Goal: Transaction & Acquisition: Purchase product/service

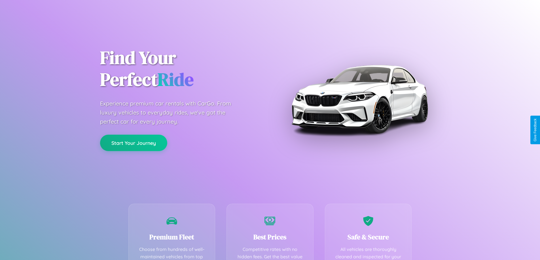
scroll to position [165, 0]
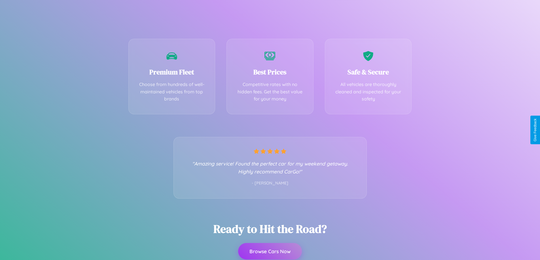
click at [270, 252] on button "Browse Cars Now" at bounding box center [270, 251] width 64 height 16
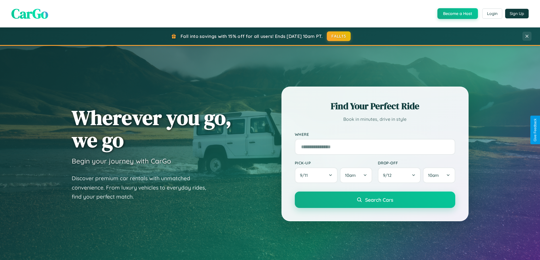
scroll to position [1090, 0]
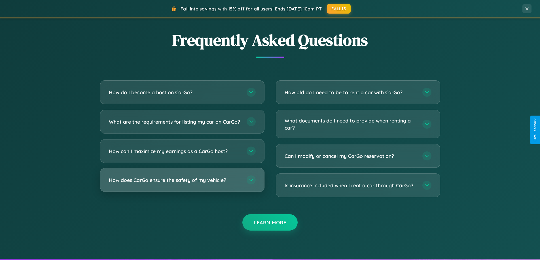
click at [182, 184] on h3 "How does CarGo ensure the safety of my vehicle?" at bounding box center [175, 180] width 132 height 7
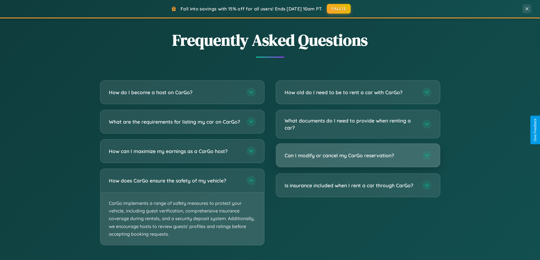
click at [357, 156] on h3 "Can I modify or cancel my CarGo reservation?" at bounding box center [350, 155] width 132 height 7
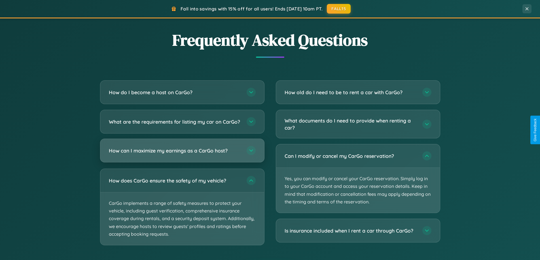
click at [182, 154] on h3 "How can I maximize my earnings as a CarGo host?" at bounding box center [175, 150] width 132 height 7
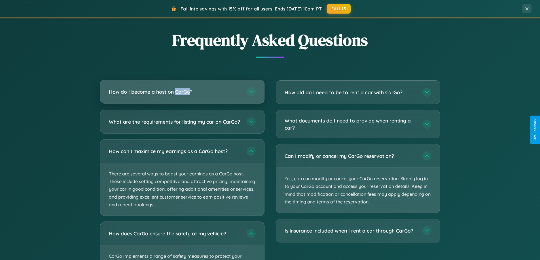
click at [182, 92] on h3 "How do I become a host on CarGo?" at bounding box center [175, 91] width 132 height 7
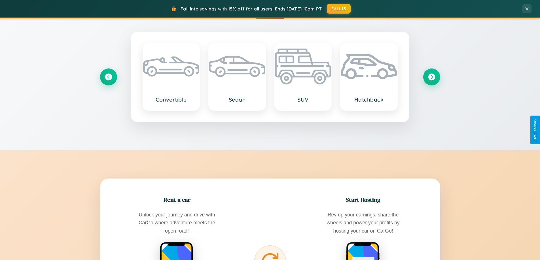
scroll to position [17, 0]
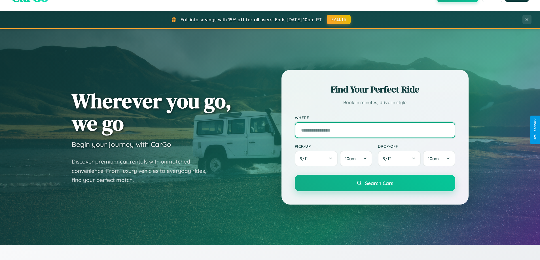
click at [374, 130] on input "text" at bounding box center [375, 130] width 160 height 16
type input "*****"
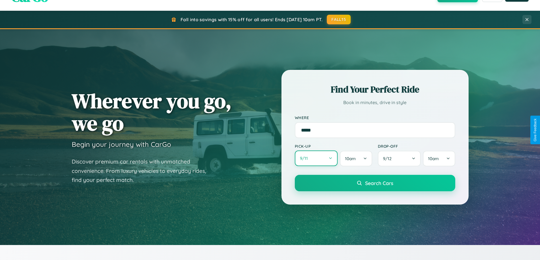
click at [316, 159] on button "9 / 11" at bounding box center [316, 159] width 43 height 16
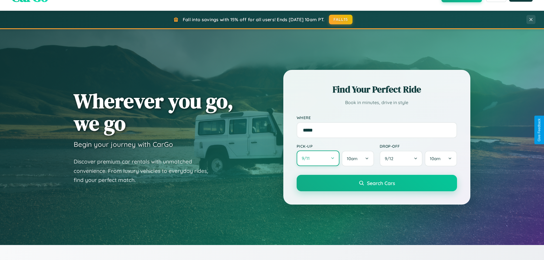
select select "*"
select select "****"
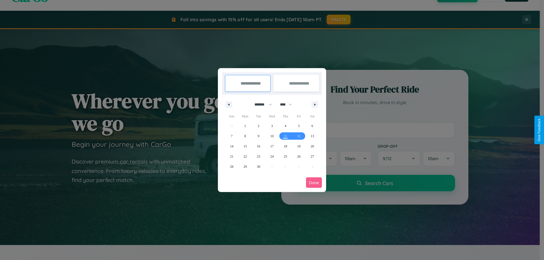
drag, startPoint x: 261, startPoint y: 105, endPoint x: 272, endPoint y: 114, distance: 14.5
click at [261, 105] on select "******* ******** ***** ***** *** **** **** ****** ********* ******* ******** **…" at bounding box center [262, 104] width 24 height 9
select select "*"
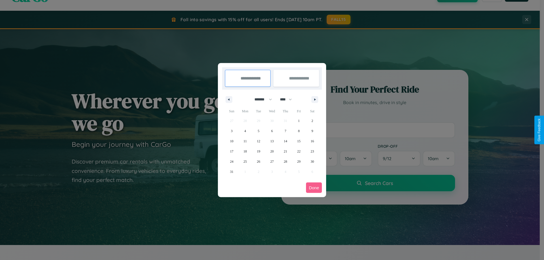
drag, startPoint x: 288, startPoint y: 99, endPoint x: 272, endPoint y: 114, distance: 21.7
click at [288, 99] on select "**** **** **** **** **** **** **** **** **** **** **** **** **** **** **** ****…" at bounding box center [285, 99] width 17 height 9
select select "****"
click at [285, 151] on span "20" at bounding box center [285, 151] width 3 height 10
type input "**********"
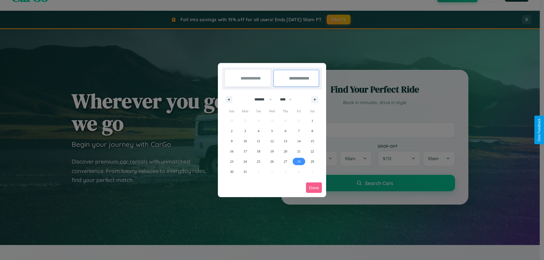
click at [299, 161] on span "28" at bounding box center [298, 162] width 3 height 10
type input "**********"
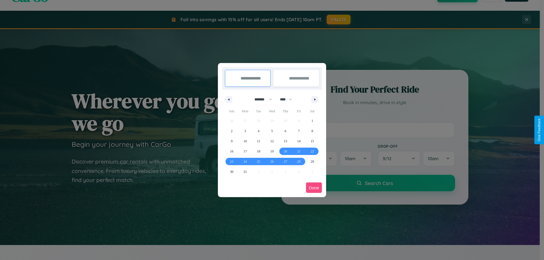
click at [314, 188] on button "Done" at bounding box center [314, 188] width 16 height 10
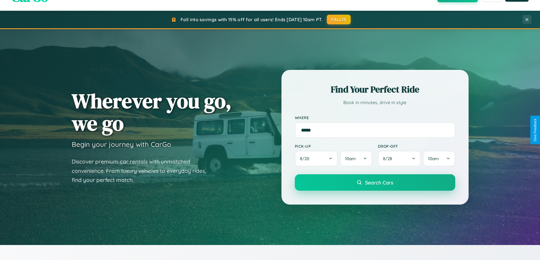
click at [374, 183] on span "Search Cars" at bounding box center [379, 183] width 28 height 6
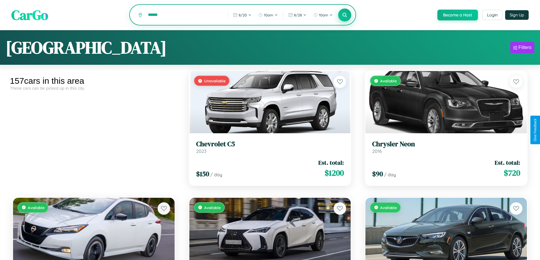
type input "******"
click at [344, 15] on icon at bounding box center [344, 14] width 5 height 5
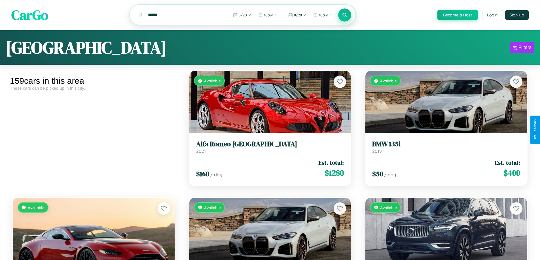
scroll to position [5153, 0]
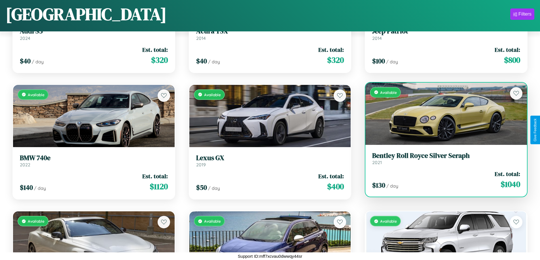
click at [442, 161] on link "Bentley Roll Royce Silver Seraph 2021" at bounding box center [446, 159] width 148 height 14
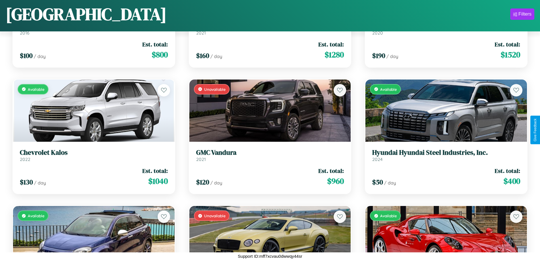
scroll to position [206, 0]
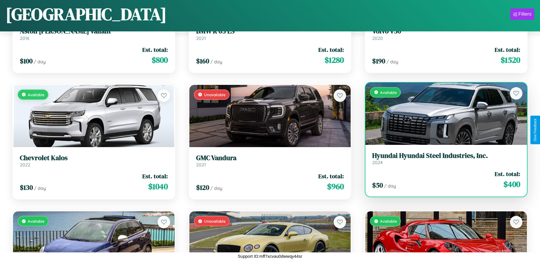
click at [442, 161] on link "Hyundai Hyundai Steel Industries, Inc. 2024" at bounding box center [446, 159] width 148 height 14
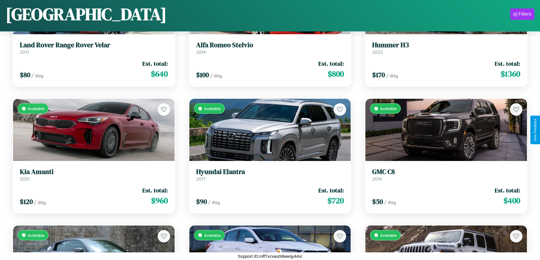
scroll to position [27, 0]
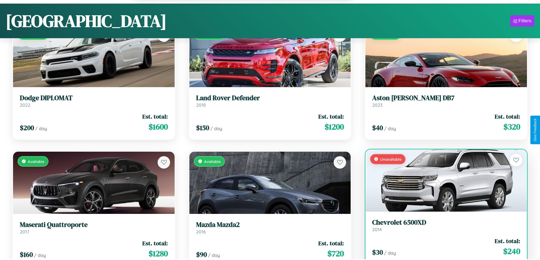
click at [442, 248] on div "$ 30 / day Est. total: $ 240" at bounding box center [446, 247] width 148 height 20
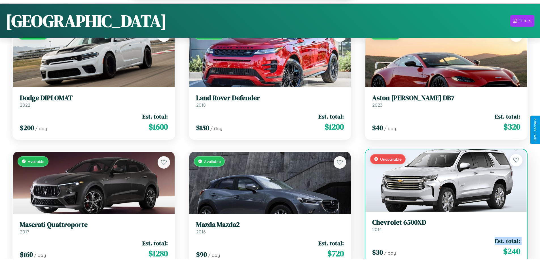
click at [442, 248] on div "$ 30 / day Est. total: $ 240" at bounding box center [446, 247] width 148 height 20
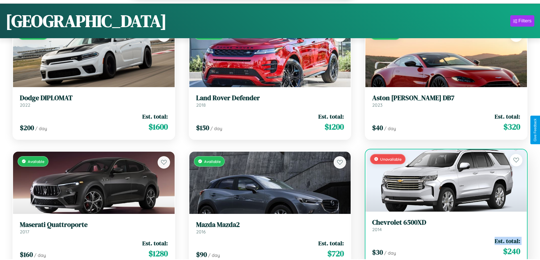
click at [442, 248] on div "$ 30 / day Est. total: $ 240" at bounding box center [446, 247] width 148 height 20
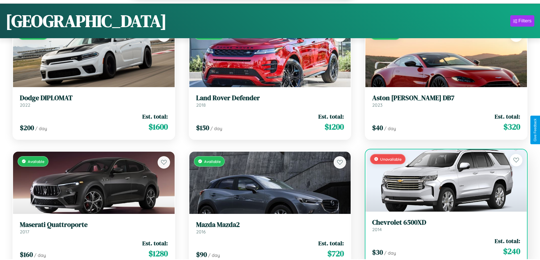
click at [442, 248] on div "$ 30 / day Est. total: $ 240" at bounding box center [446, 247] width 148 height 20
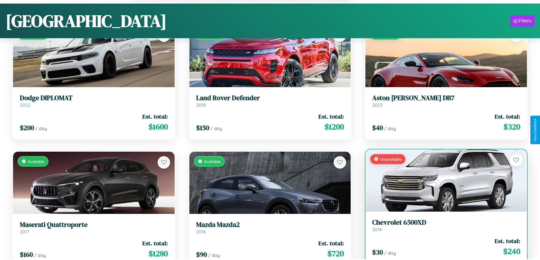
click at [442, 248] on div "$ 30 / day Est. total: $ 240" at bounding box center [446, 247] width 148 height 20
click at [442, 226] on h3 "Chevrolet 6500XD" at bounding box center [446, 223] width 148 height 8
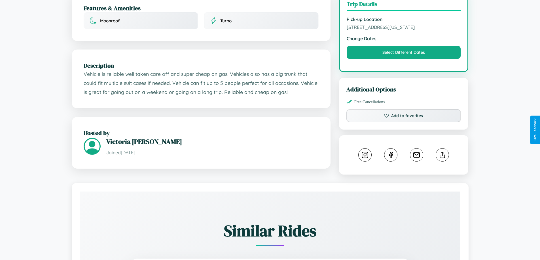
scroll to position [196, 0]
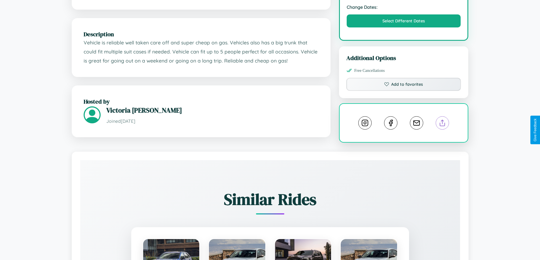
click at [442, 124] on line at bounding box center [442, 122] width 0 height 4
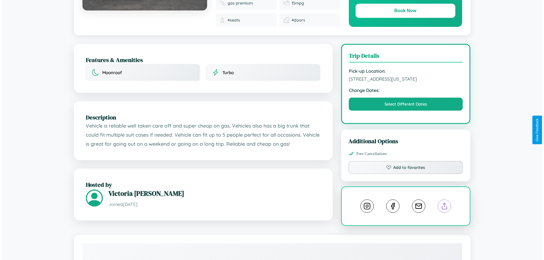
scroll to position [0, 0]
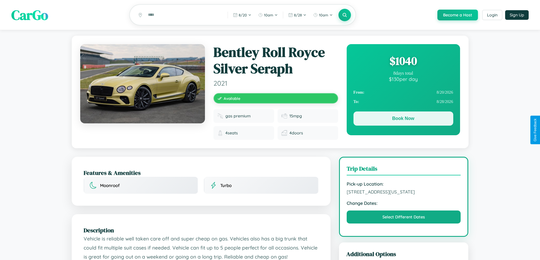
click at [403, 120] on button "Book Now" at bounding box center [403, 119] width 100 height 14
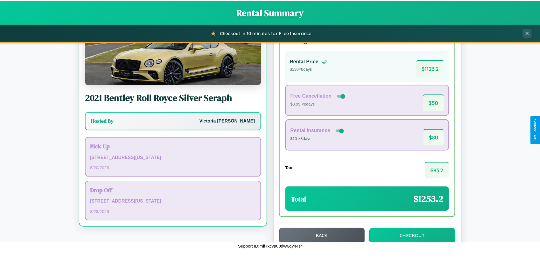
scroll to position [39, 0]
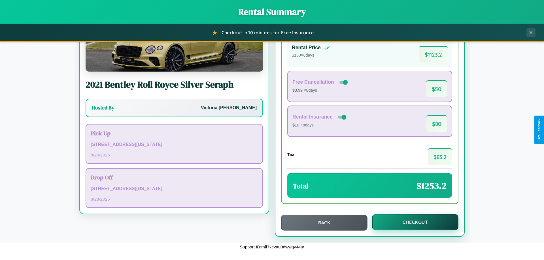
click at [411, 222] on button "Checkout" at bounding box center [415, 222] width 86 height 16
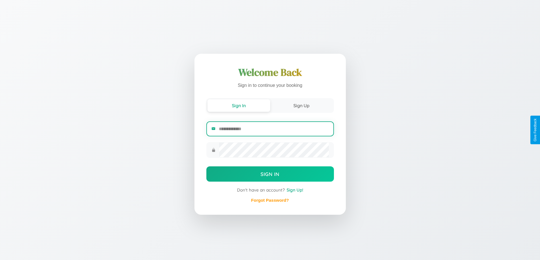
click at [273, 129] on input "email" at bounding box center [274, 129] width 110 height 14
type input "**********"
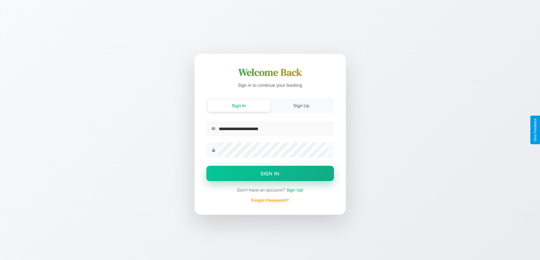
click at [270, 174] on button "Sign In" at bounding box center [269, 173] width 127 height 15
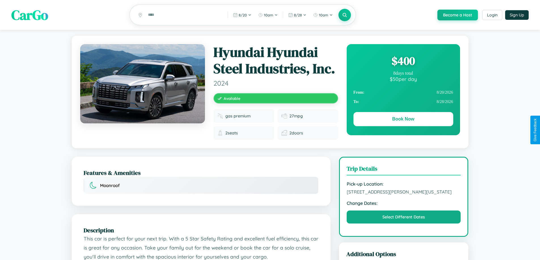
click at [403, 62] on div "$ 400" at bounding box center [403, 60] width 100 height 15
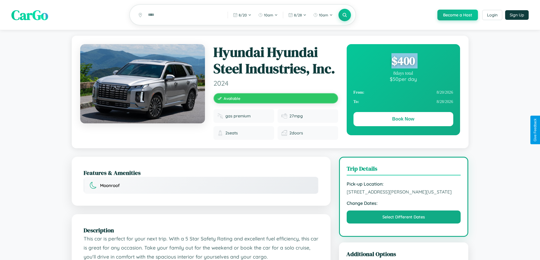
click at [403, 62] on div "$ 400" at bounding box center [403, 60] width 100 height 15
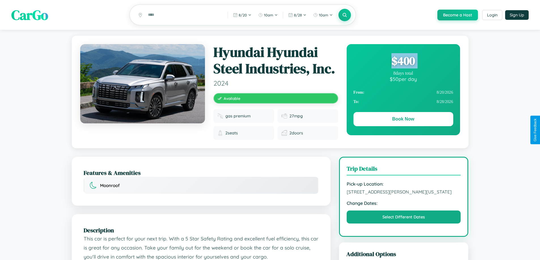
click at [403, 62] on div "$ 400" at bounding box center [403, 60] width 100 height 15
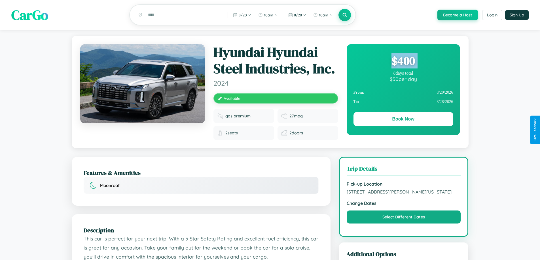
click at [403, 62] on div "$ 400" at bounding box center [403, 60] width 100 height 15
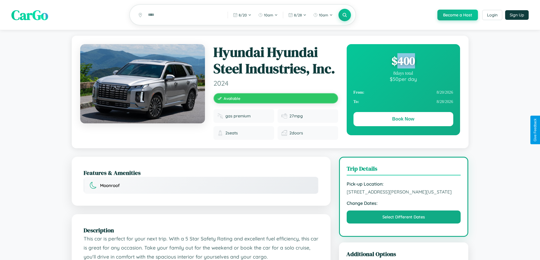
click at [403, 62] on div "$ 400" at bounding box center [403, 60] width 100 height 15
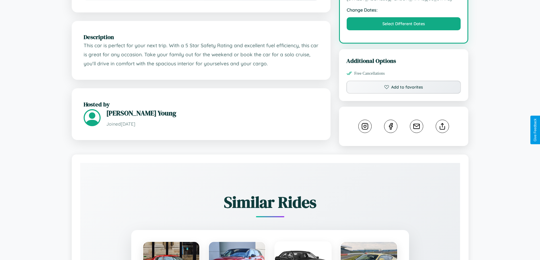
scroll to position [196, 0]
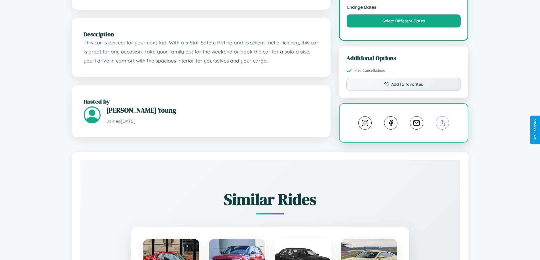
click at [442, 124] on line at bounding box center [442, 122] width 0 height 4
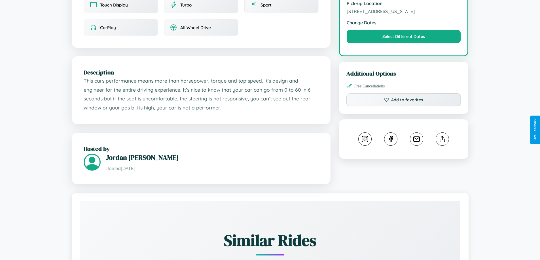
scroll to position [209, 0]
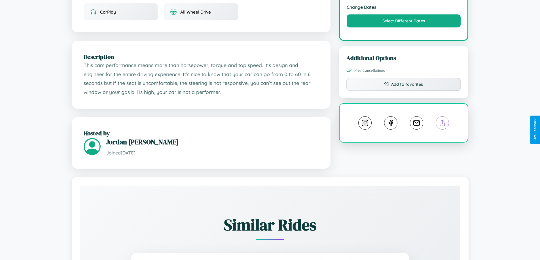
click at [442, 124] on line at bounding box center [442, 122] width 0 height 4
